Goal: Navigation & Orientation: Go to known website

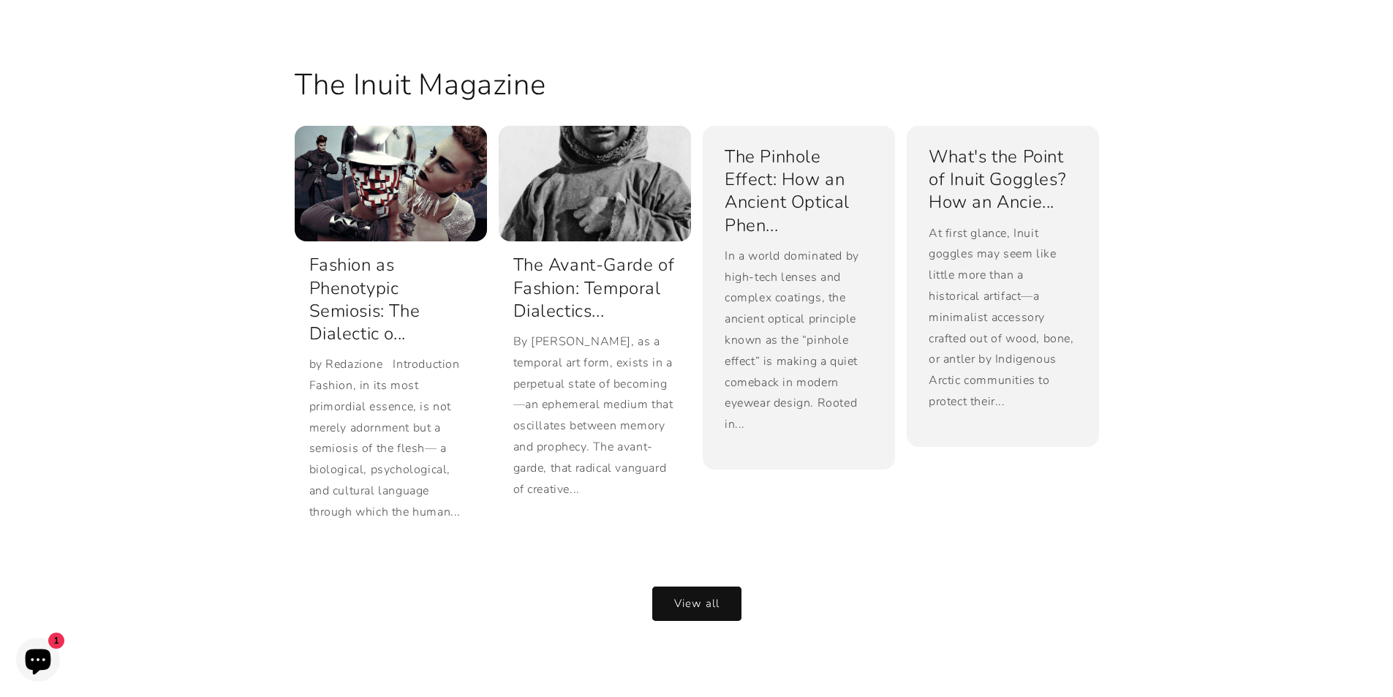
scroll to position [3204, 0]
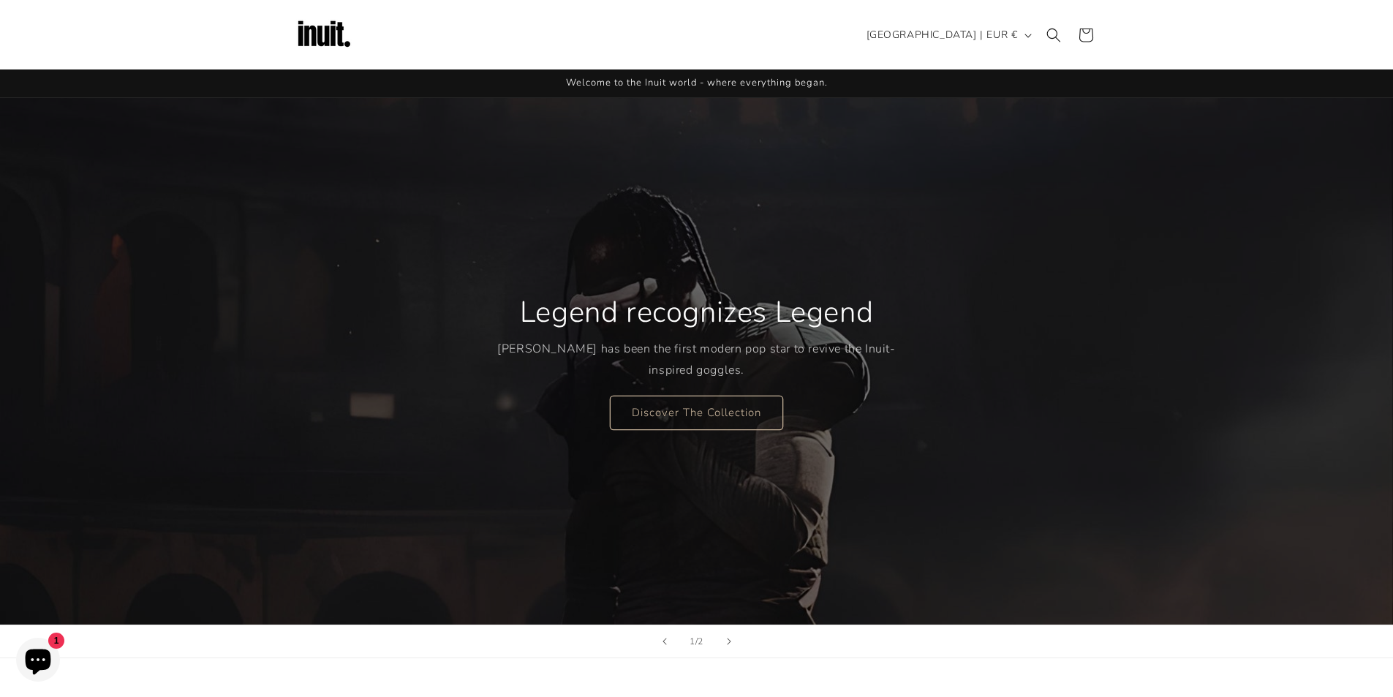
click at [853, 292] on div "Legend recognizes Legend Travis Scott has been the first modern pop star to rev…" at bounding box center [696, 361] width 398 height 195
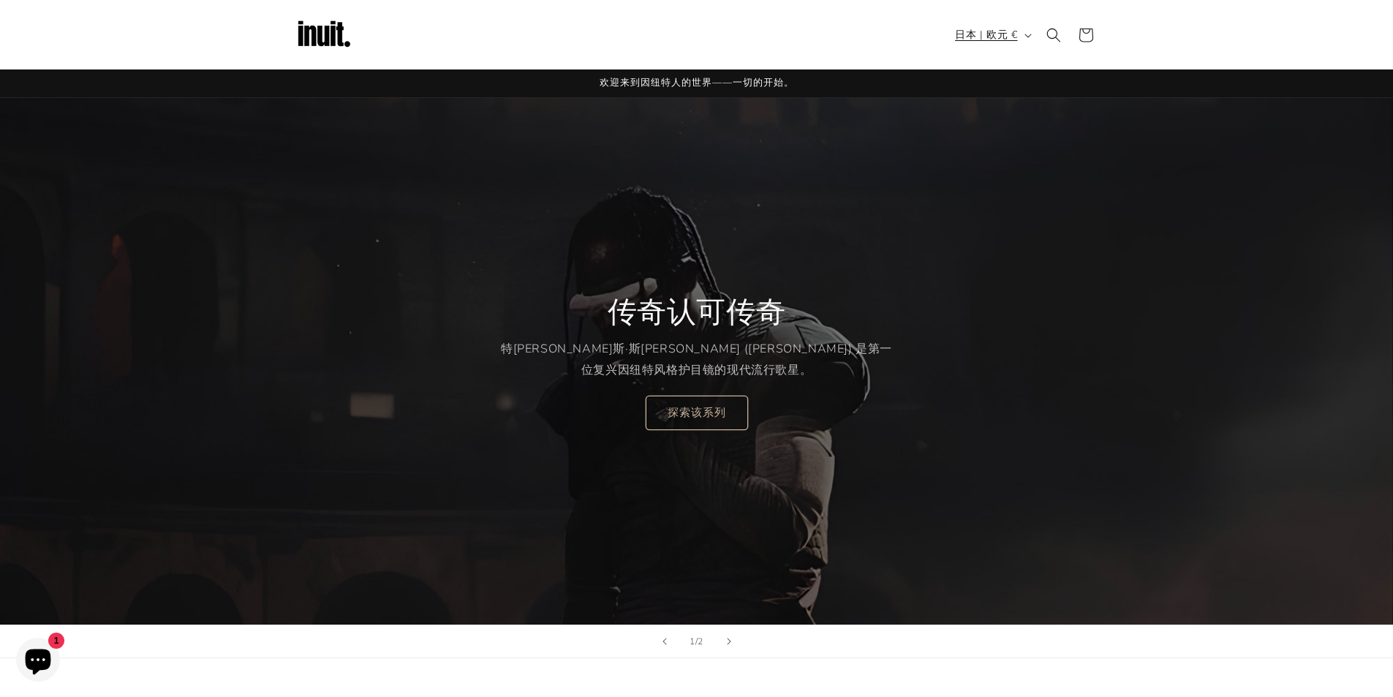
click at [1000, 34] on font "日本 | 欧元 €" at bounding box center [986, 35] width 62 height 14
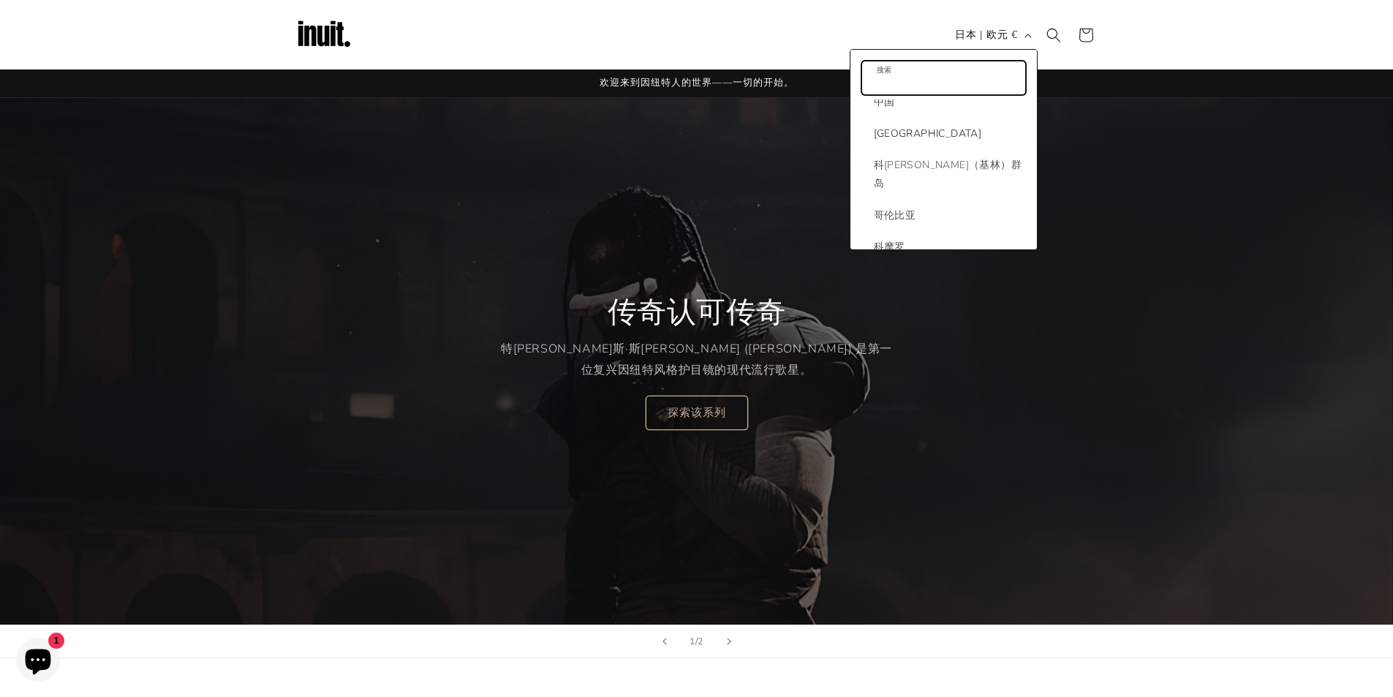
scroll to position [1389, 0]
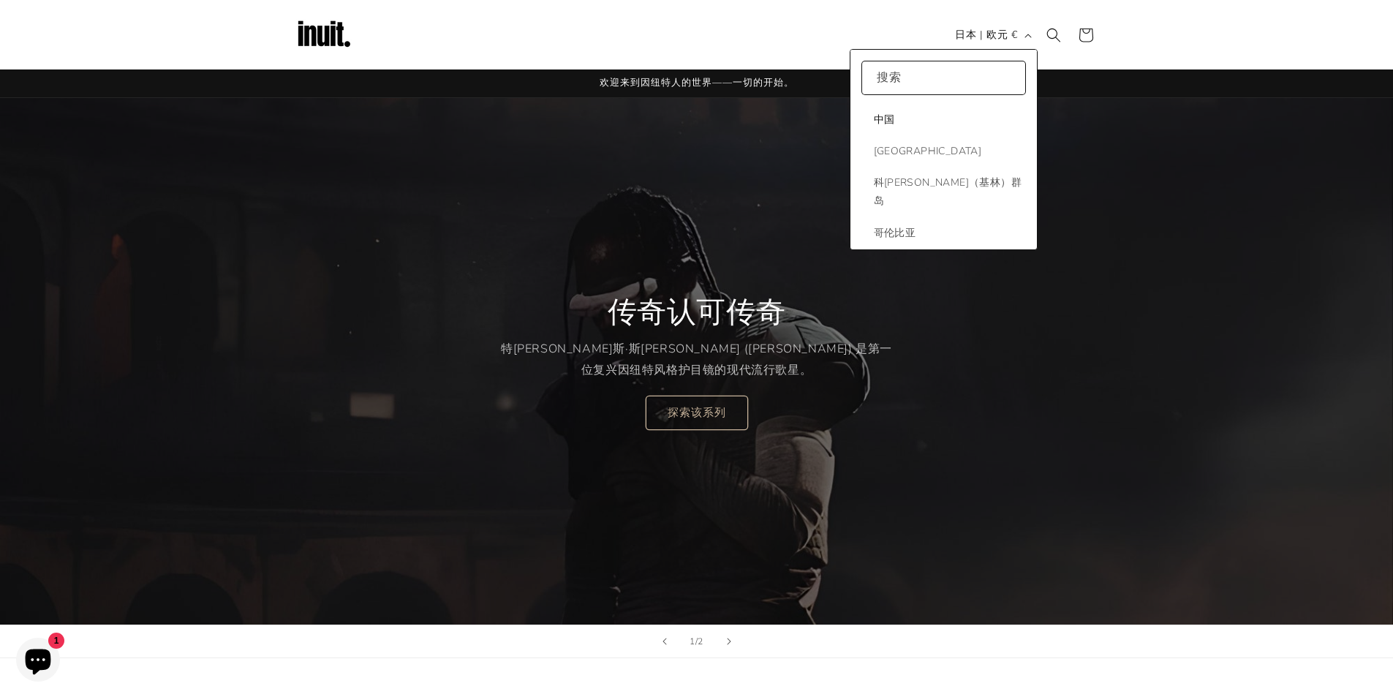
click at [925, 122] on span "中国" at bounding box center [948, 119] width 148 height 18
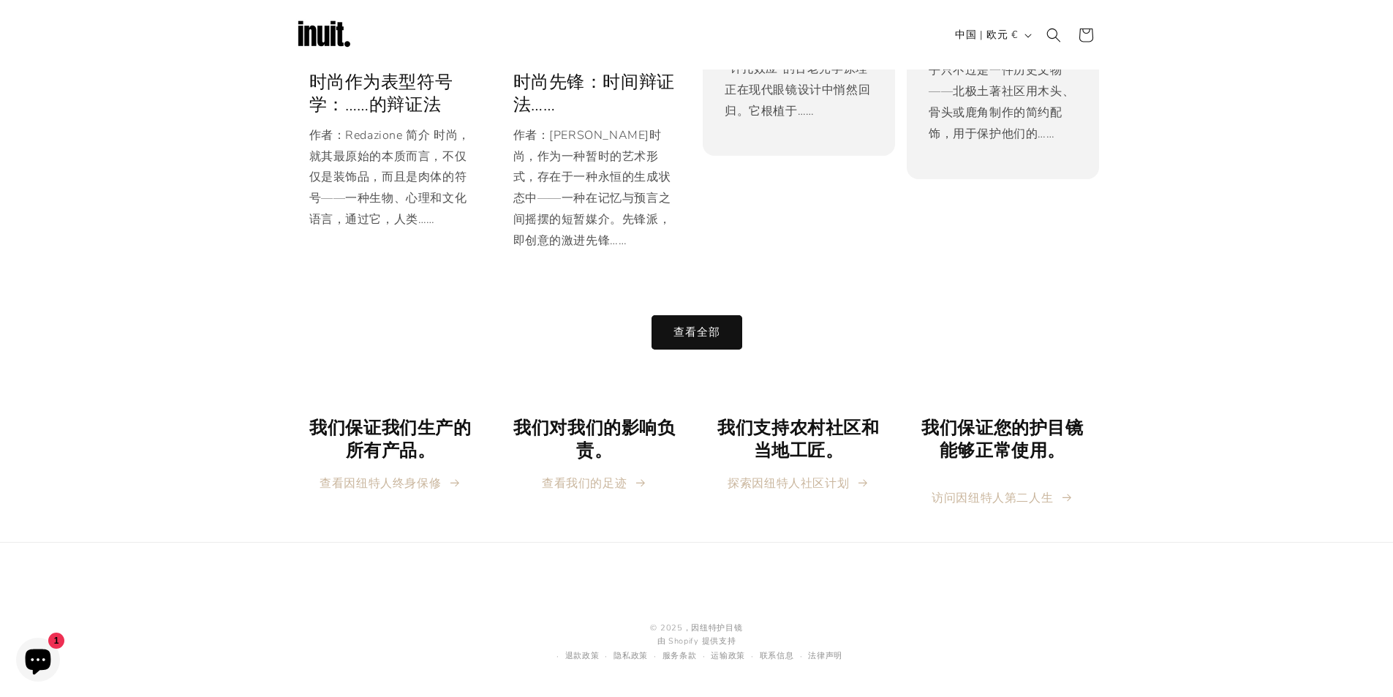
scroll to position [2949, 0]
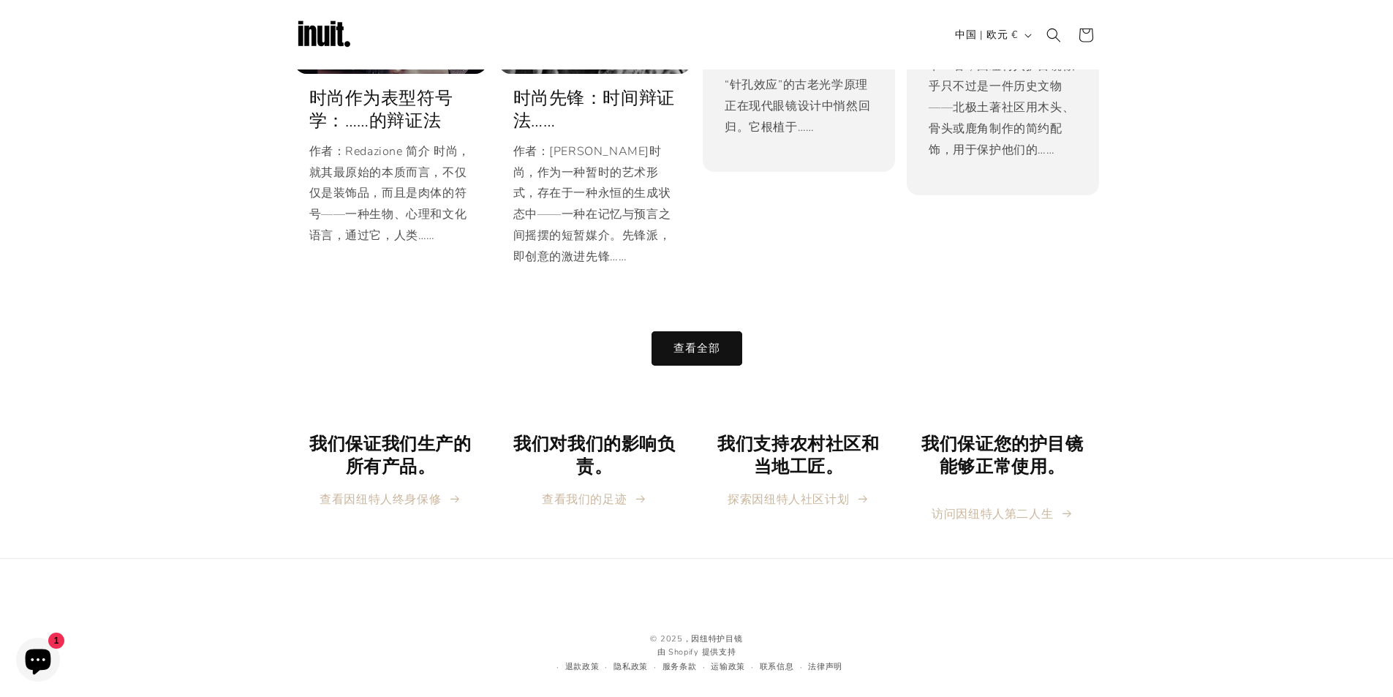
click at [980, 314] on div "查看全部" at bounding box center [697, 330] width 804 height 71
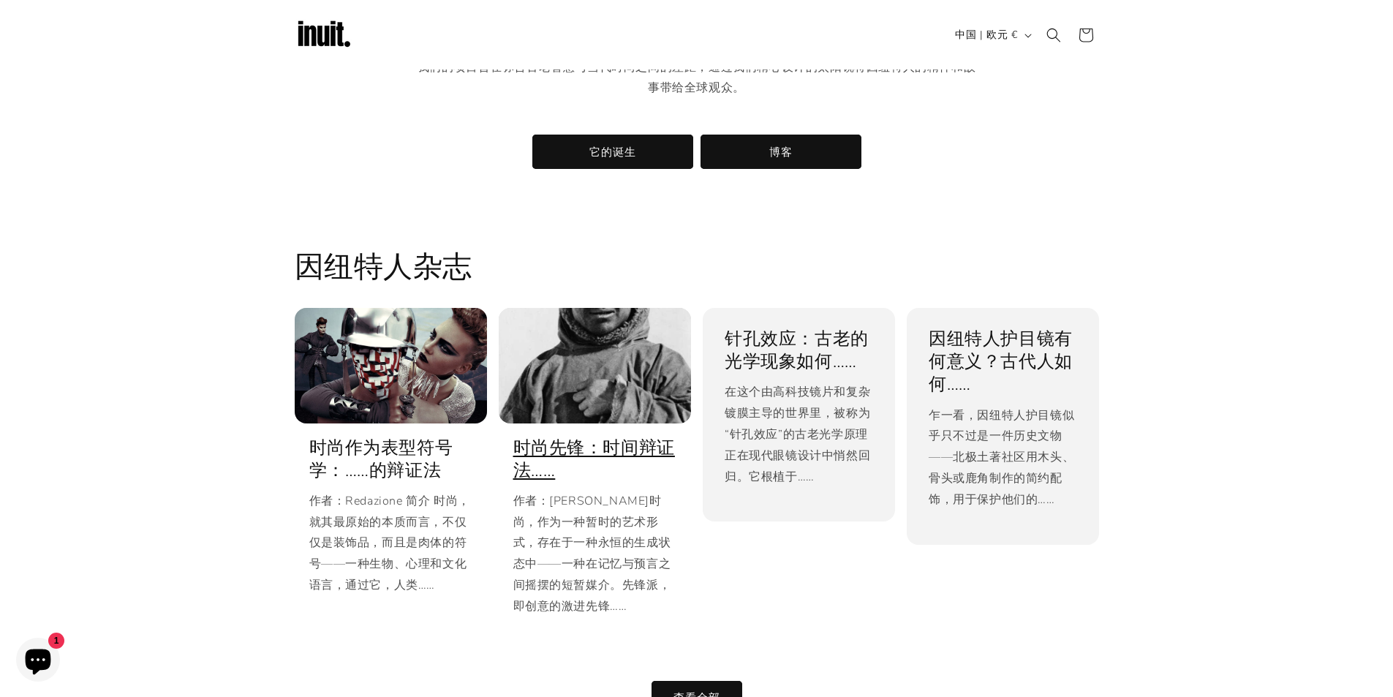
scroll to position [2234, 0]
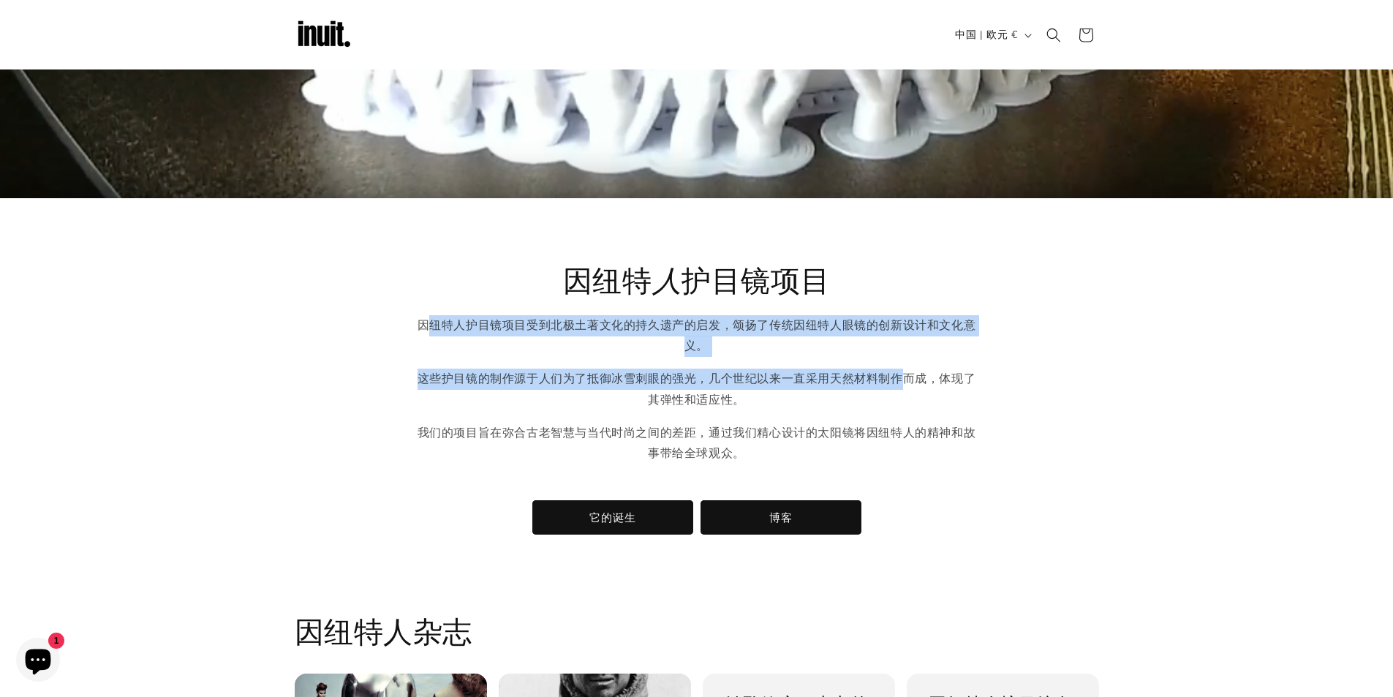
drag, startPoint x: 423, startPoint y: 328, endPoint x: 834, endPoint y: 385, distance: 414.1
click at [904, 374] on div "因纽特人护目镜项目受到北极土著文化的持久遗产的启发，颂扬了传统因纽特人眼镜的创新设计和文化意义。 这些护目镜的制作源于人们为了抵御冰雪刺眼的强光，几个世纪以来…" at bounding box center [697, 400] width 570 height 171
click at [674, 357] on p "因纽特人护目镜项目受到北极土著文化的持久遗产的启发，颂扬了传统因纽特人眼镜的创新设计和文化意义。" at bounding box center [697, 336] width 570 height 42
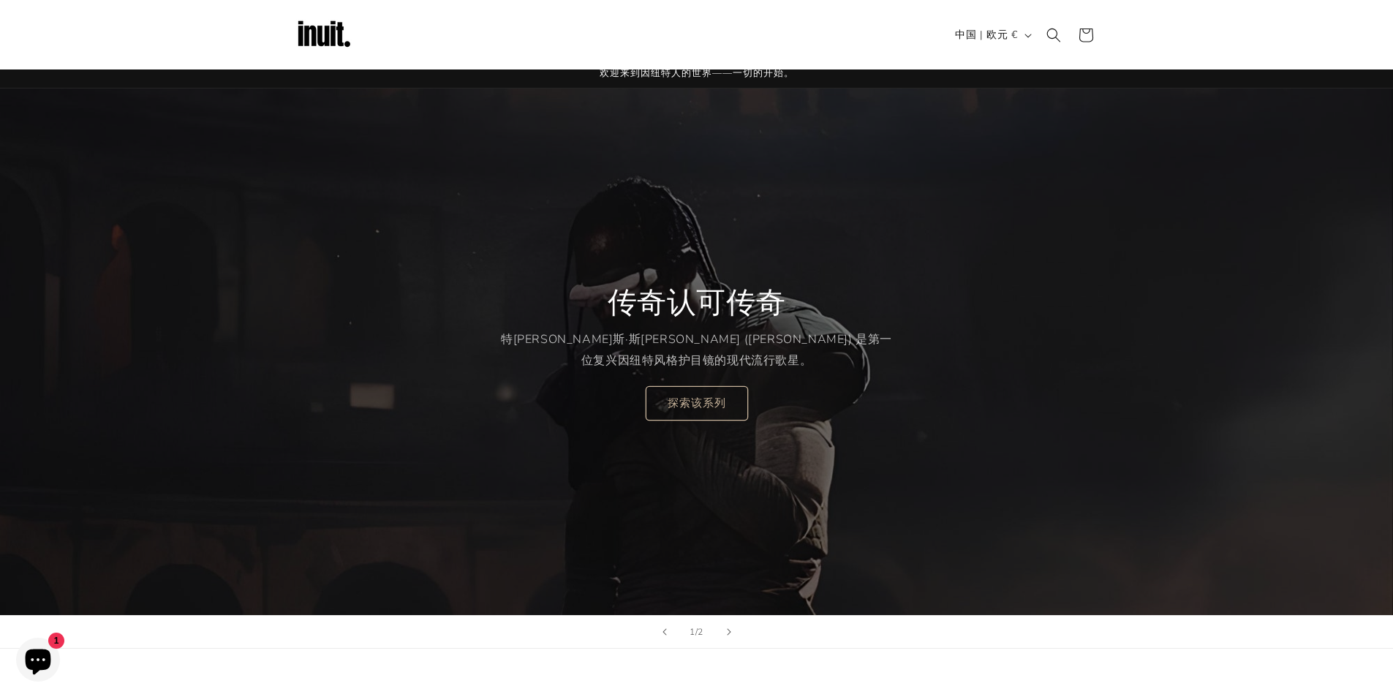
scroll to position [0, 0]
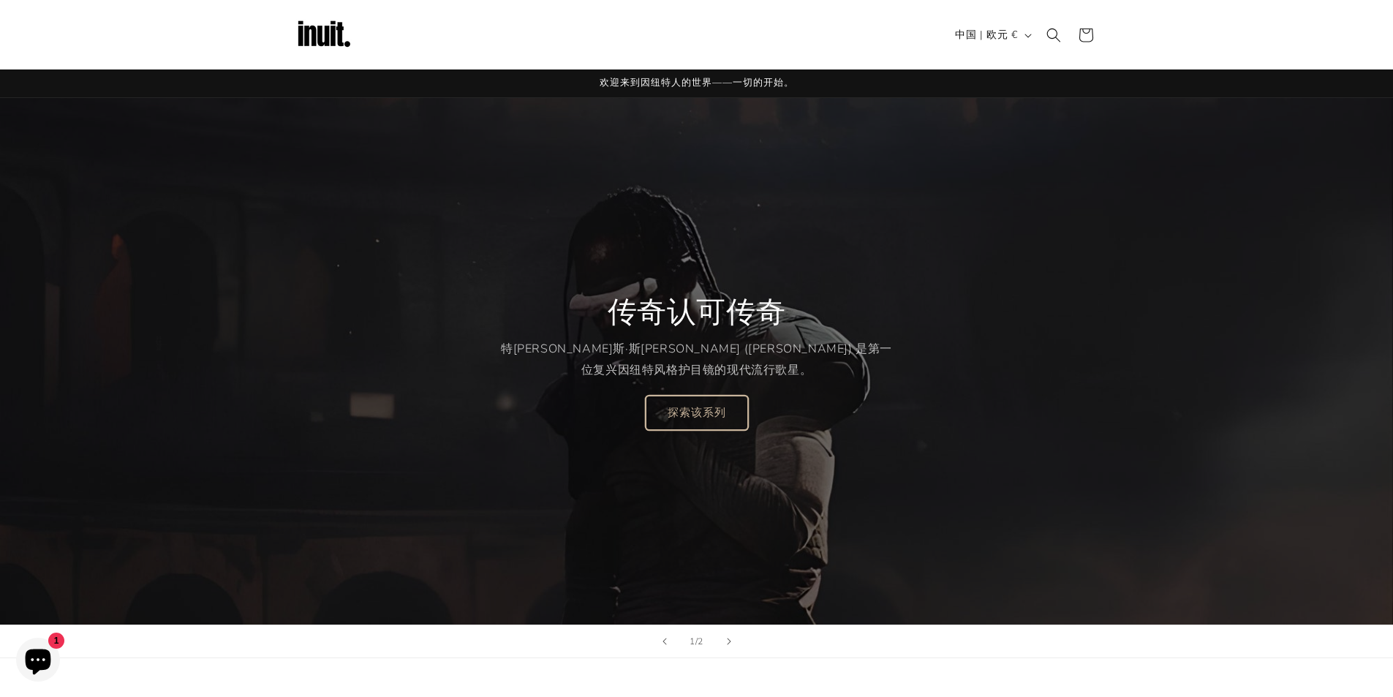
click at [723, 405] on link "探索该系列" at bounding box center [697, 412] width 102 height 34
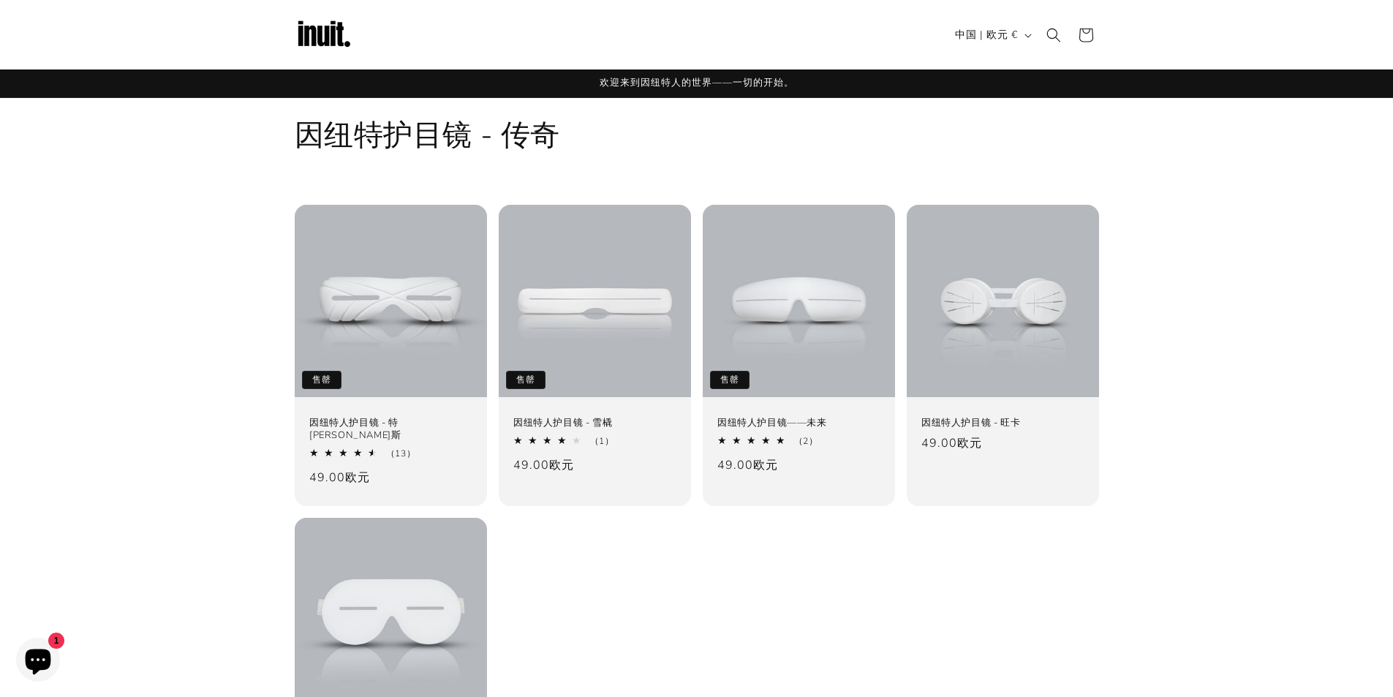
click at [311, 31] on img at bounding box center [324, 35] width 58 height 58
